Goal: Find specific page/section: Find specific page/section

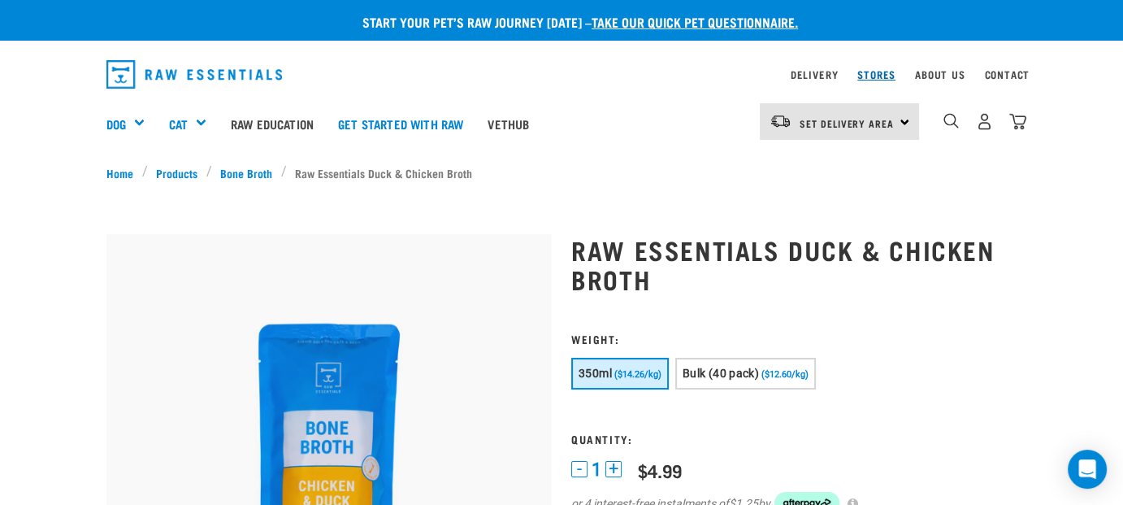
click at [873, 72] on link "Stores" at bounding box center [876, 75] width 38 height 6
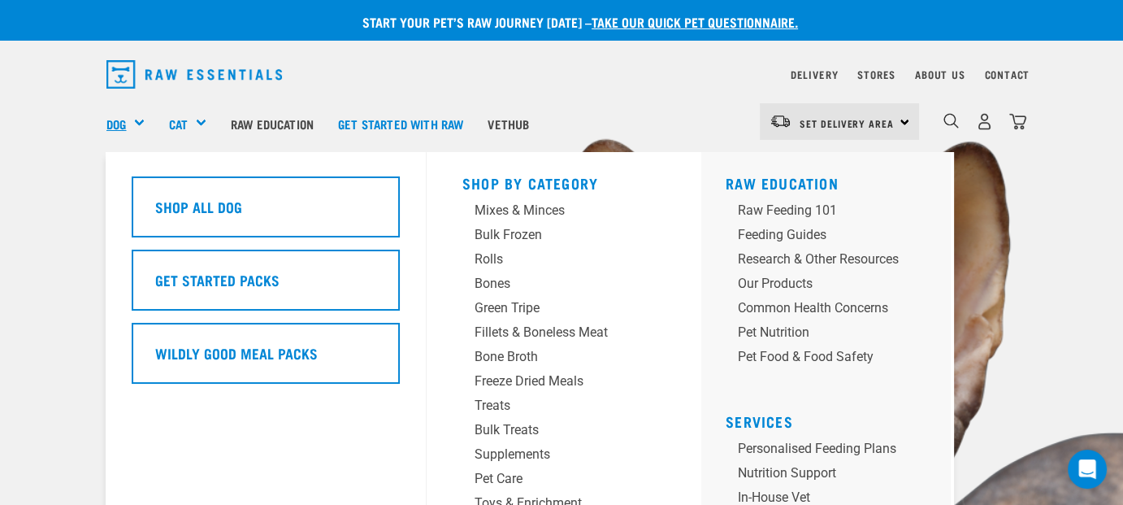
click at [122, 120] on link "Dog" at bounding box center [116, 124] width 20 height 19
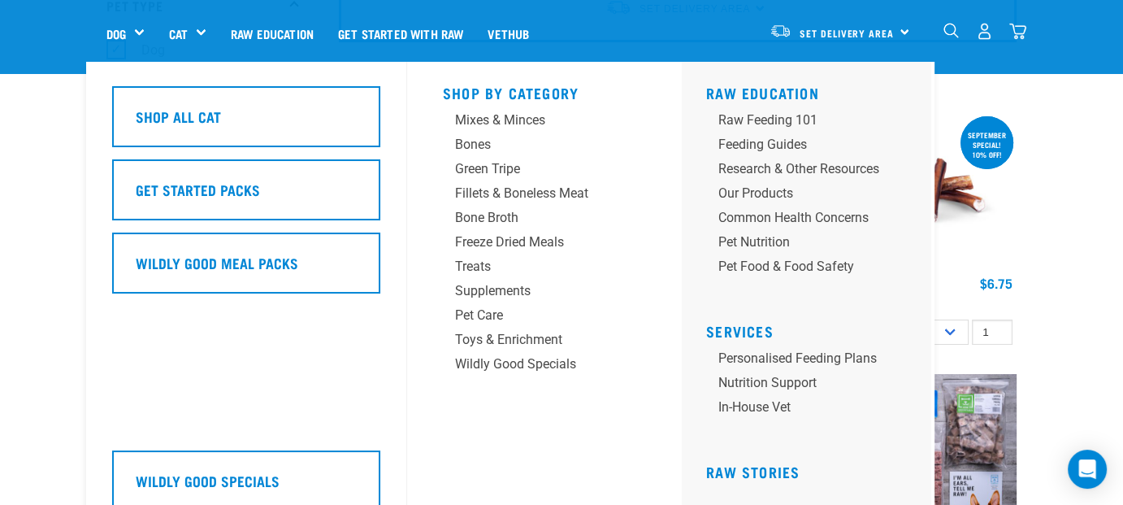
scroll to position [163, 0]
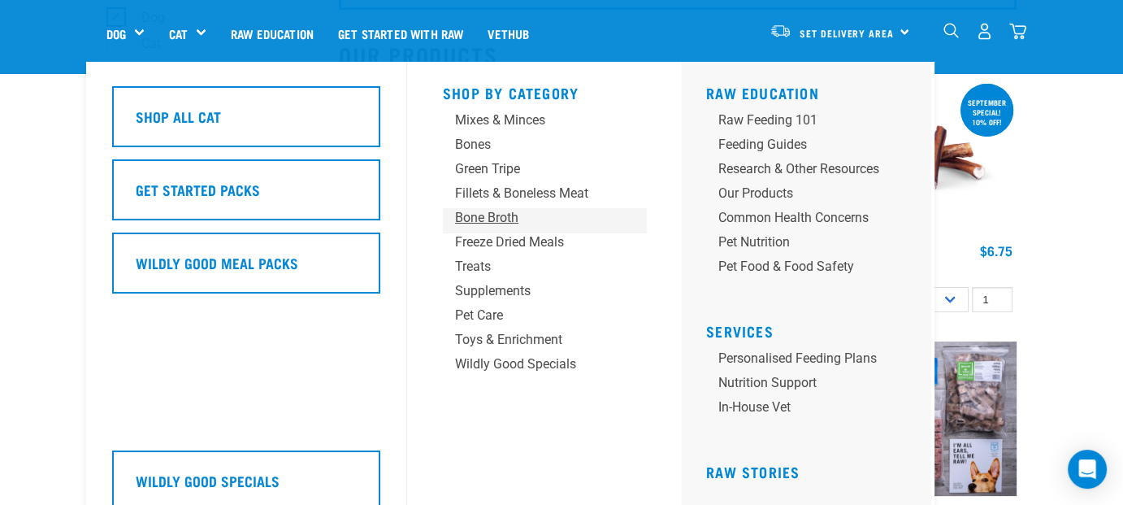
click at [507, 218] on div "Bone Broth" at bounding box center [531, 218] width 152 height 20
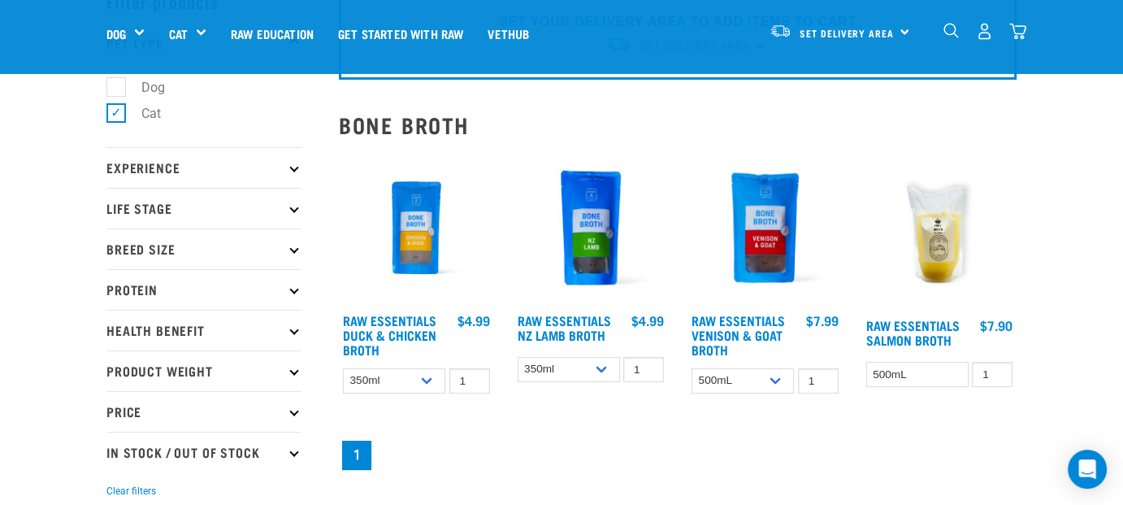
scroll to position [81, 0]
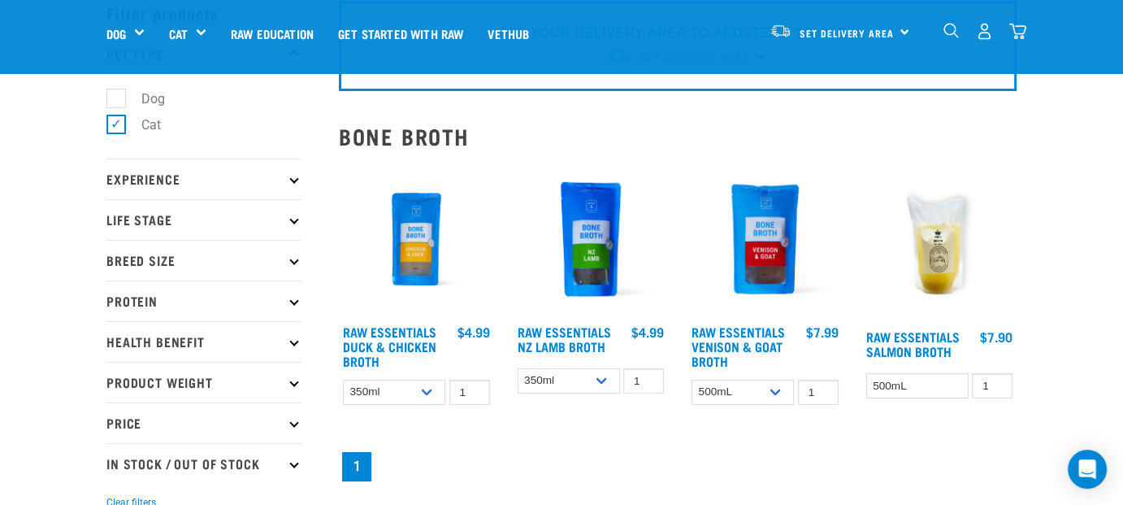
click at [291, 215] on p "Life Stage" at bounding box center [203, 219] width 195 height 41
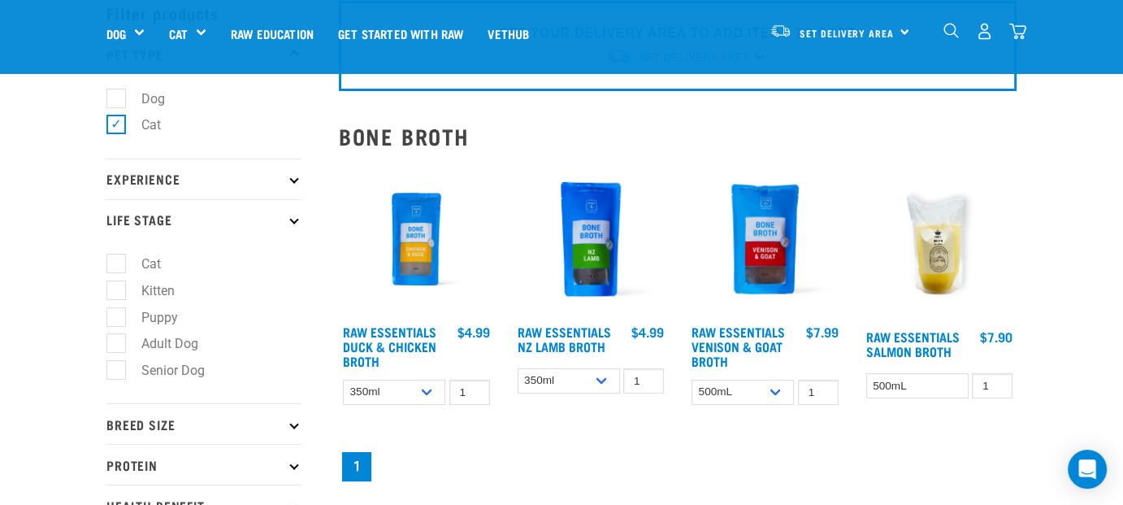
click at [289, 170] on p "Experience" at bounding box center [203, 178] width 195 height 41
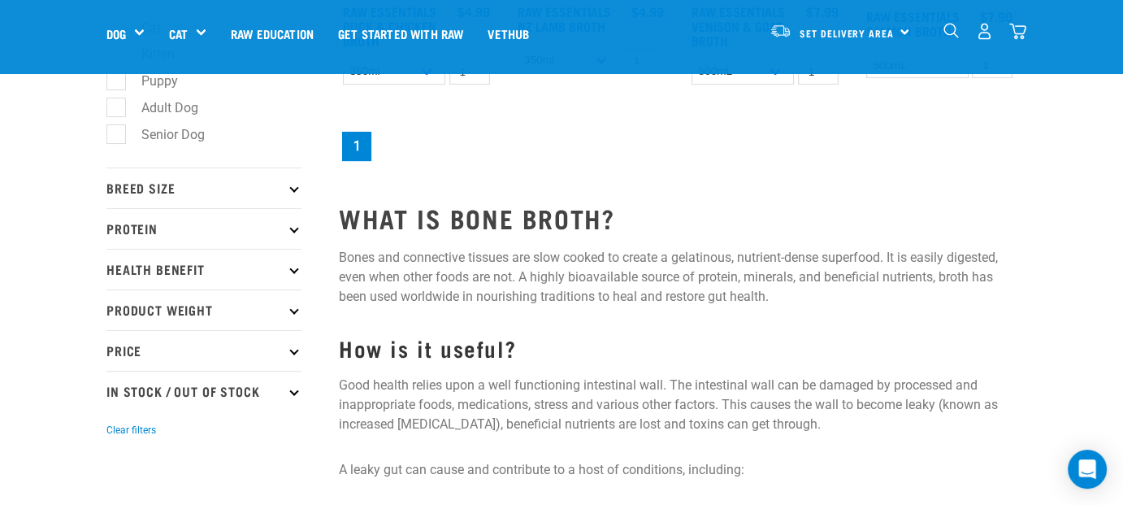
scroll to position [406, 0]
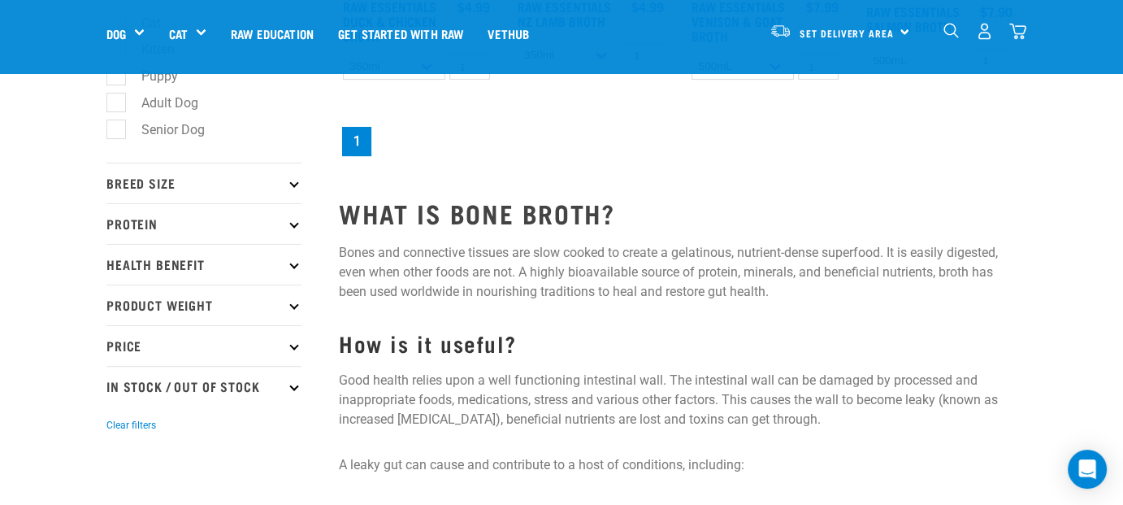
click at [288, 262] on p "Health Benefit" at bounding box center [203, 264] width 195 height 41
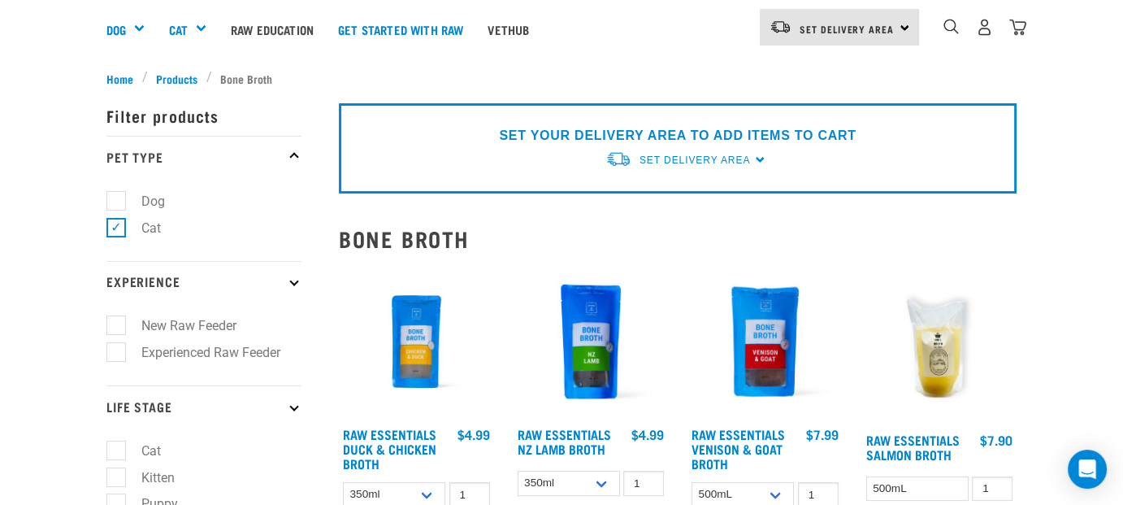
scroll to position [0, 0]
